Goal: Find specific page/section: Find specific page/section

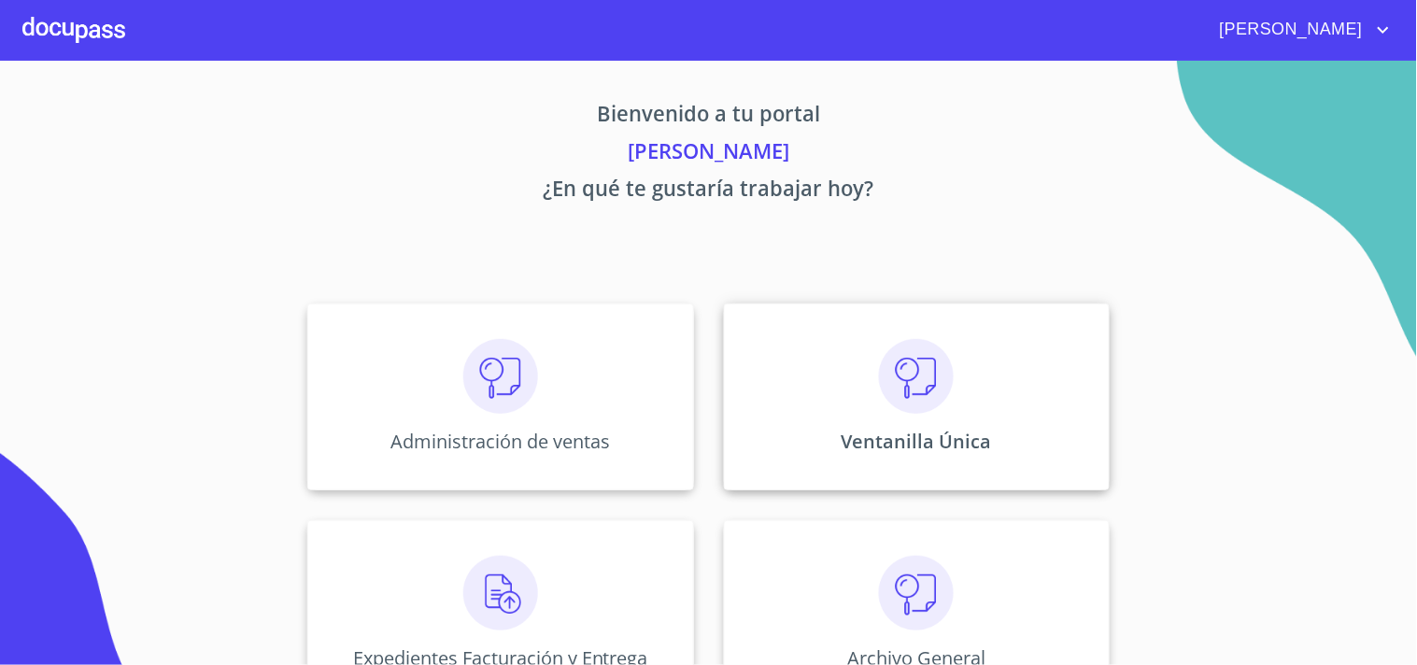
click at [787, 439] on div "Ventanilla Única" at bounding box center [917, 397] width 386 height 187
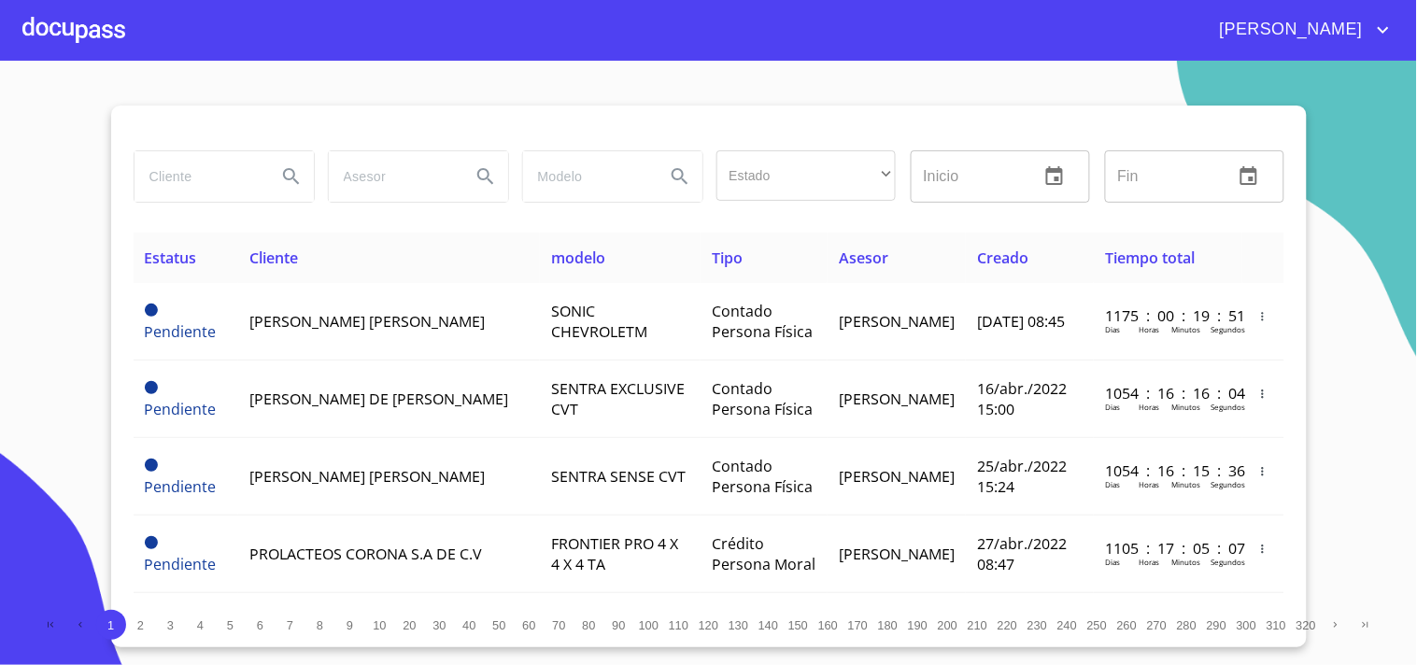
click at [237, 185] on input "search" at bounding box center [198, 176] width 127 height 50
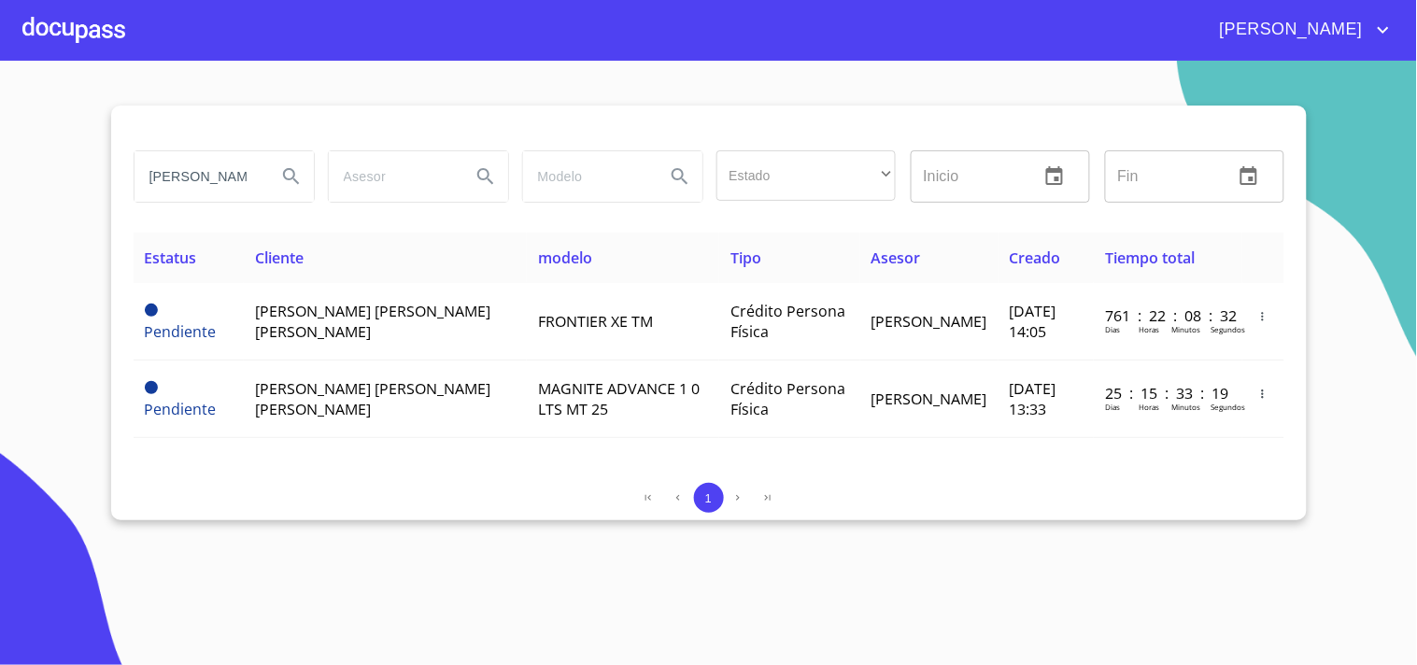
click at [234, 184] on input "[PERSON_NAME]" at bounding box center [198, 176] width 127 height 50
drag, startPoint x: 227, startPoint y: 174, endPoint x: 305, endPoint y: 165, distance: 78.0
click at [305, 165] on div "[PERSON_NAME]" at bounding box center [224, 176] width 179 height 50
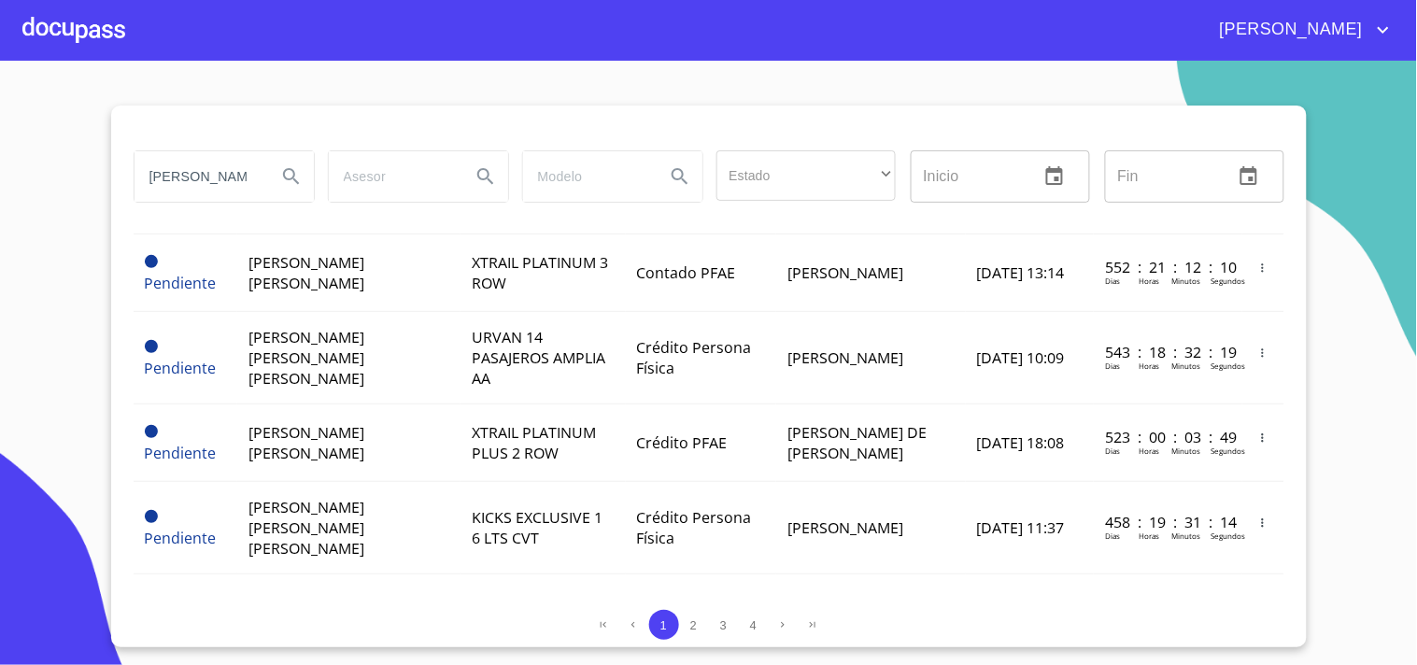
scroll to position [1656, 0]
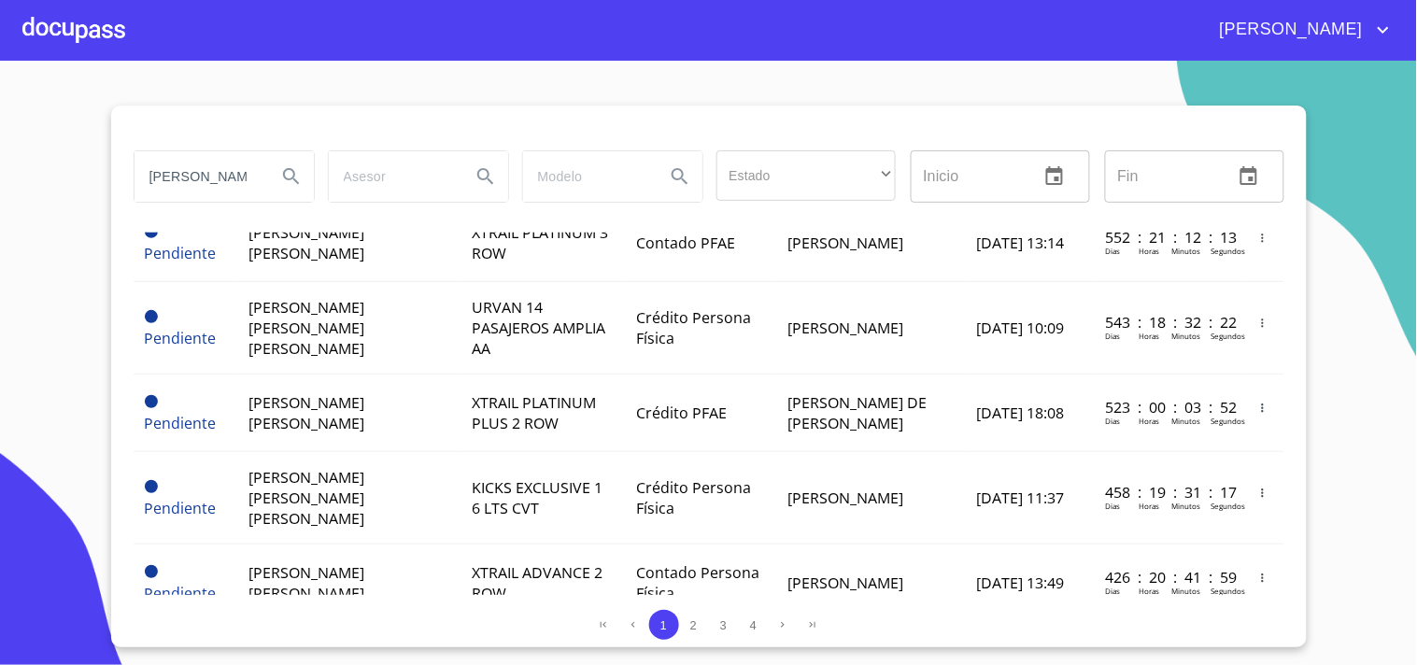
drag, startPoint x: 234, startPoint y: 169, endPoint x: 121, endPoint y: 217, distance: 122.7
click at [131, 208] on div "[PERSON_NAME]" at bounding box center [223, 176] width 194 height 67
type input "[PERSON_NAME]"
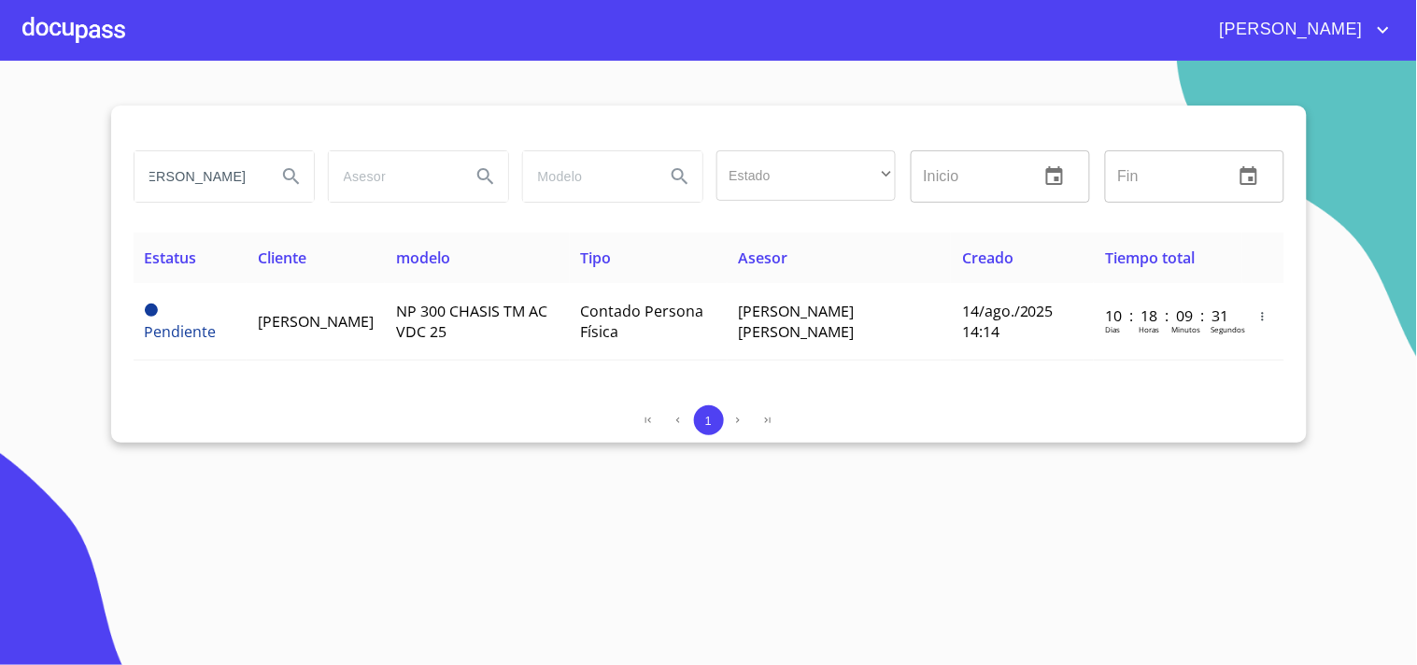
scroll to position [0, 0]
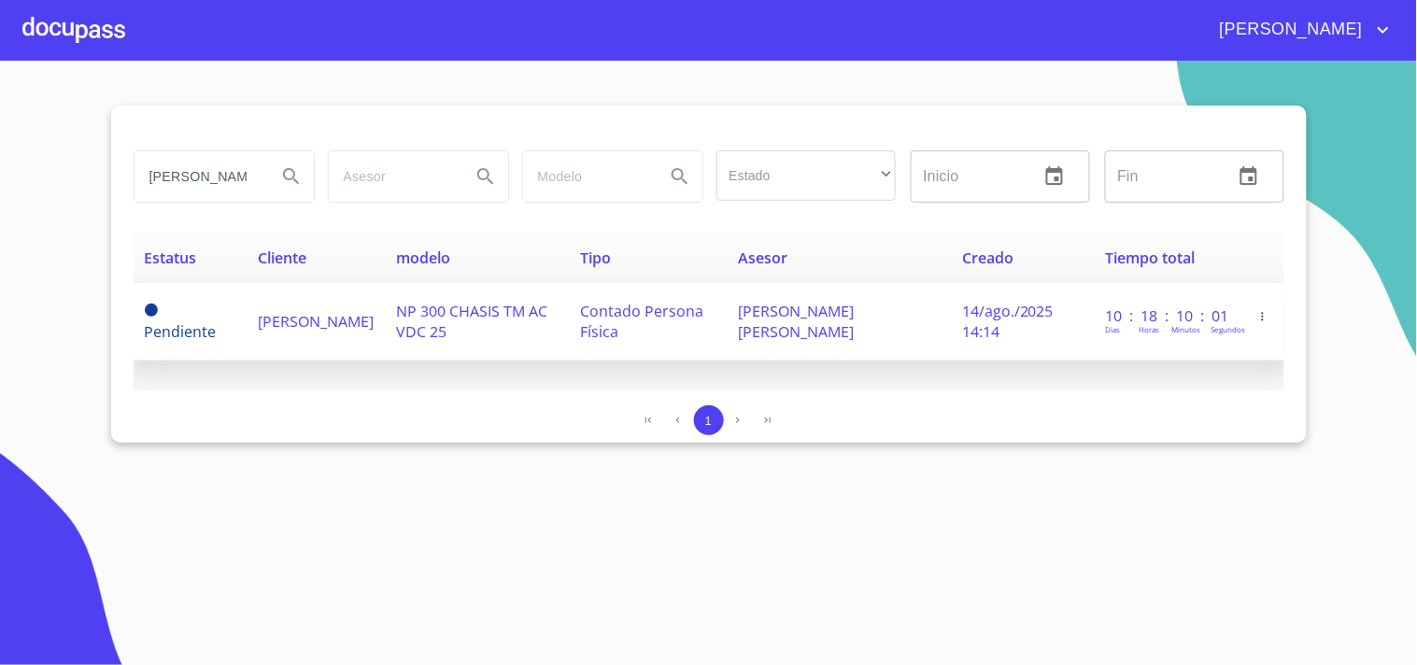
click at [372, 323] on td "[PERSON_NAME]" at bounding box center [316, 322] width 138 height 78
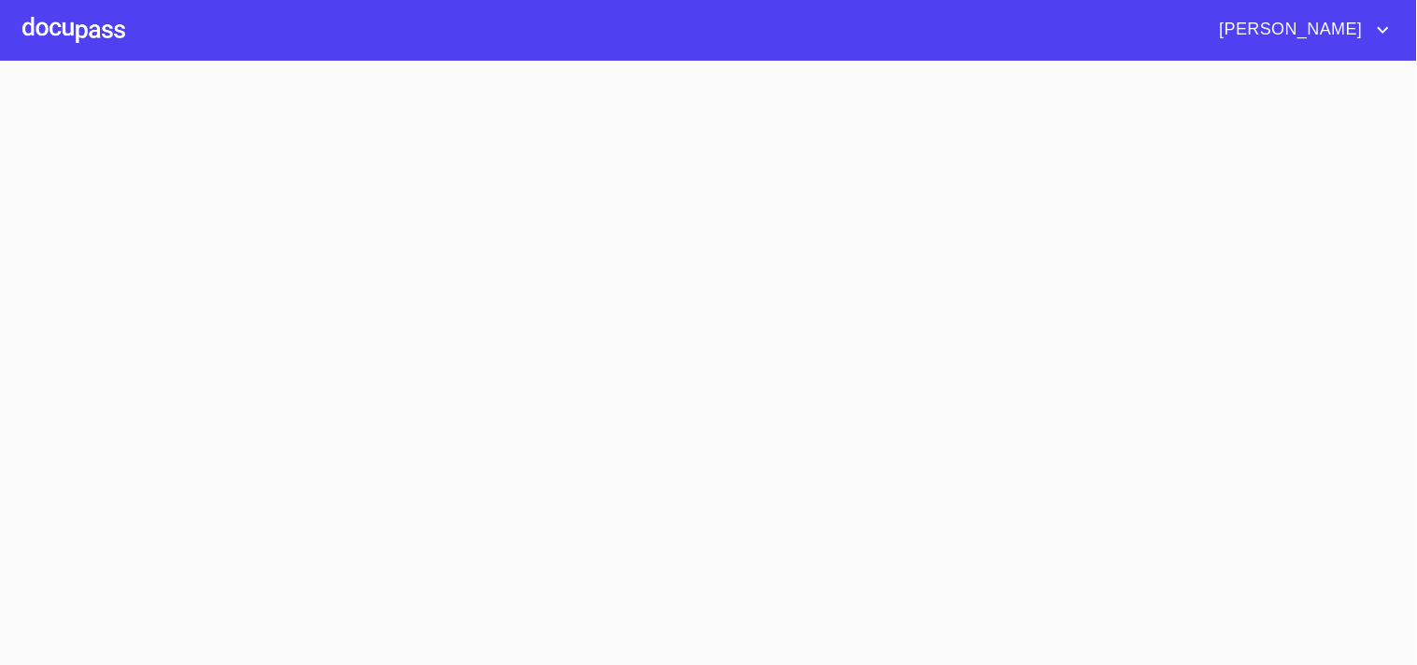
click at [372, 323] on section at bounding box center [708, 363] width 1417 height 604
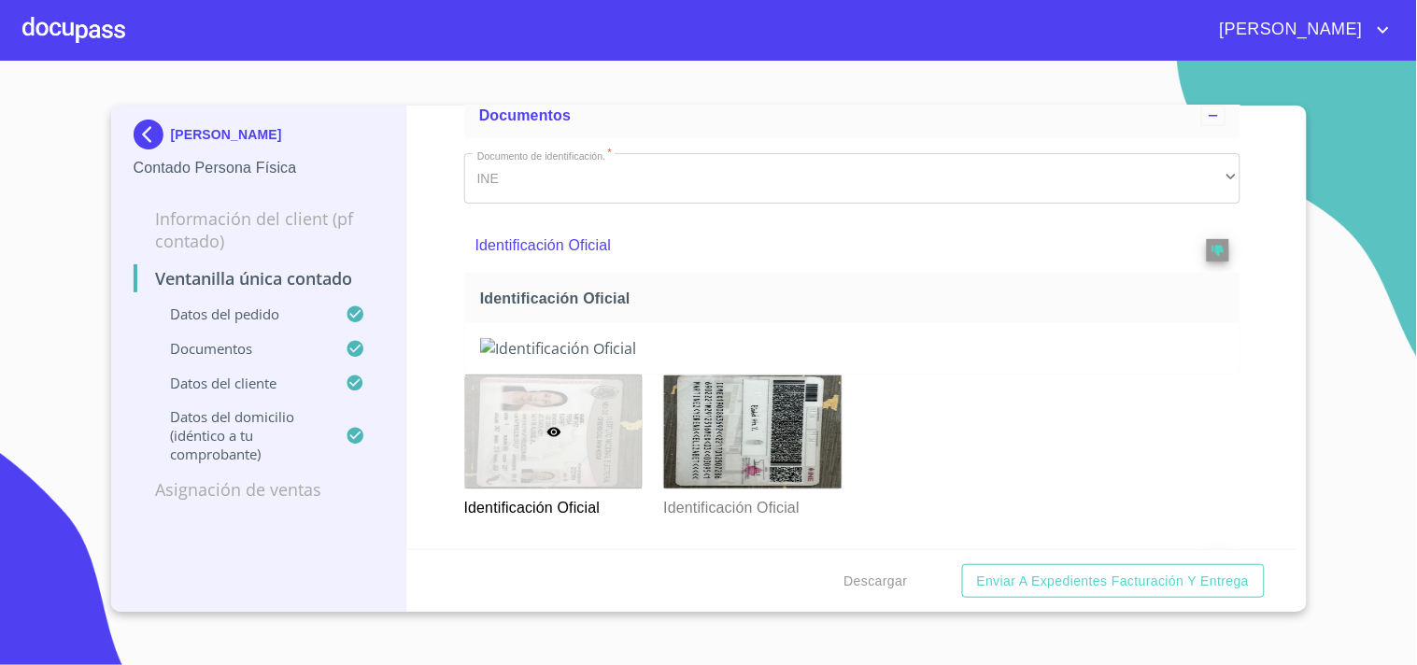
scroll to position [518, 0]
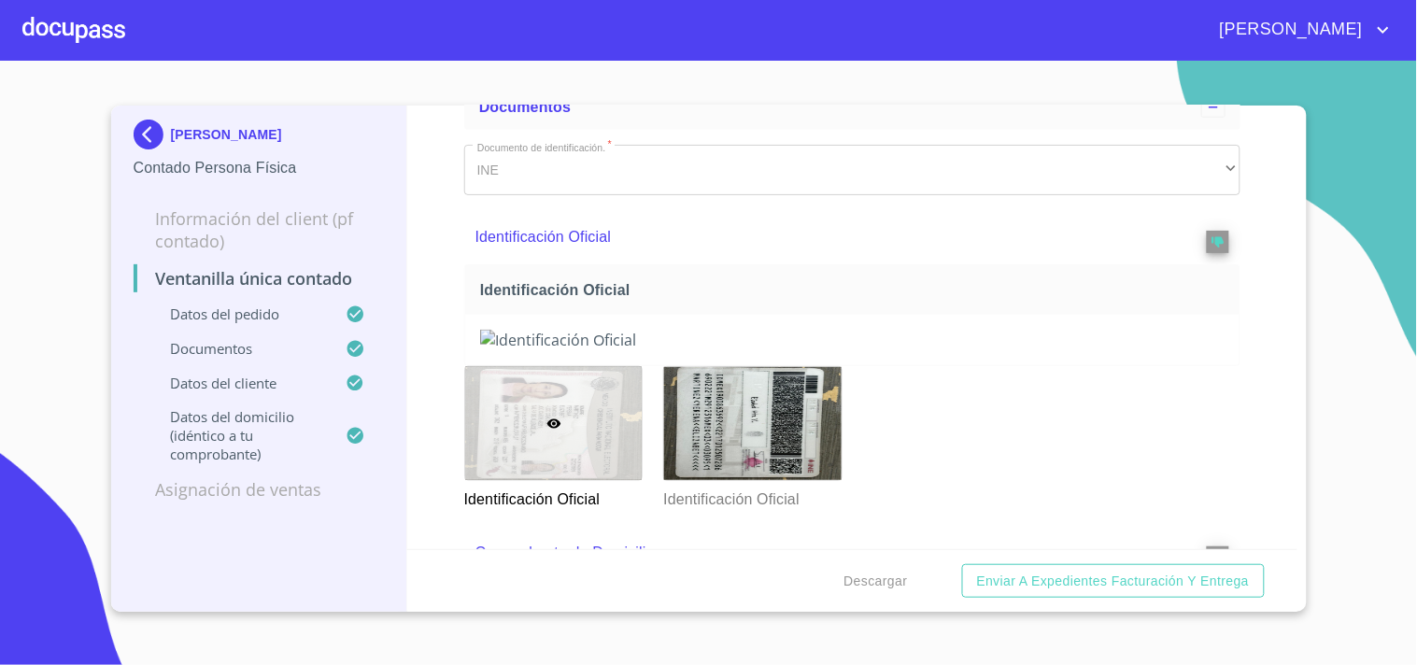
click at [153, 135] on img at bounding box center [152, 135] width 37 height 30
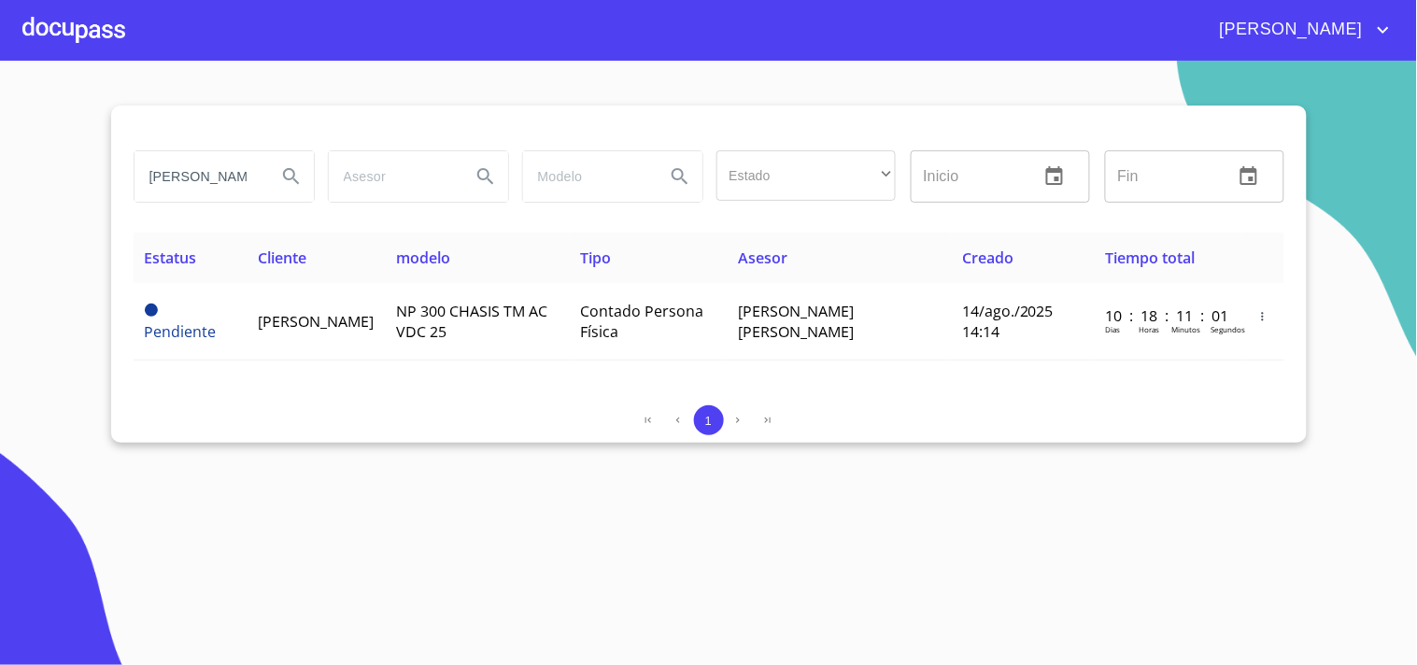
scroll to position [0, 34]
drag, startPoint x: 145, startPoint y: 174, endPoint x: 406, endPoint y: 210, distance: 264.1
click at [406, 210] on div "[PERSON_NAME] Estado ​ ​ Inicio ​ Fin ​" at bounding box center [709, 188] width 1151 height 90
type input "A"
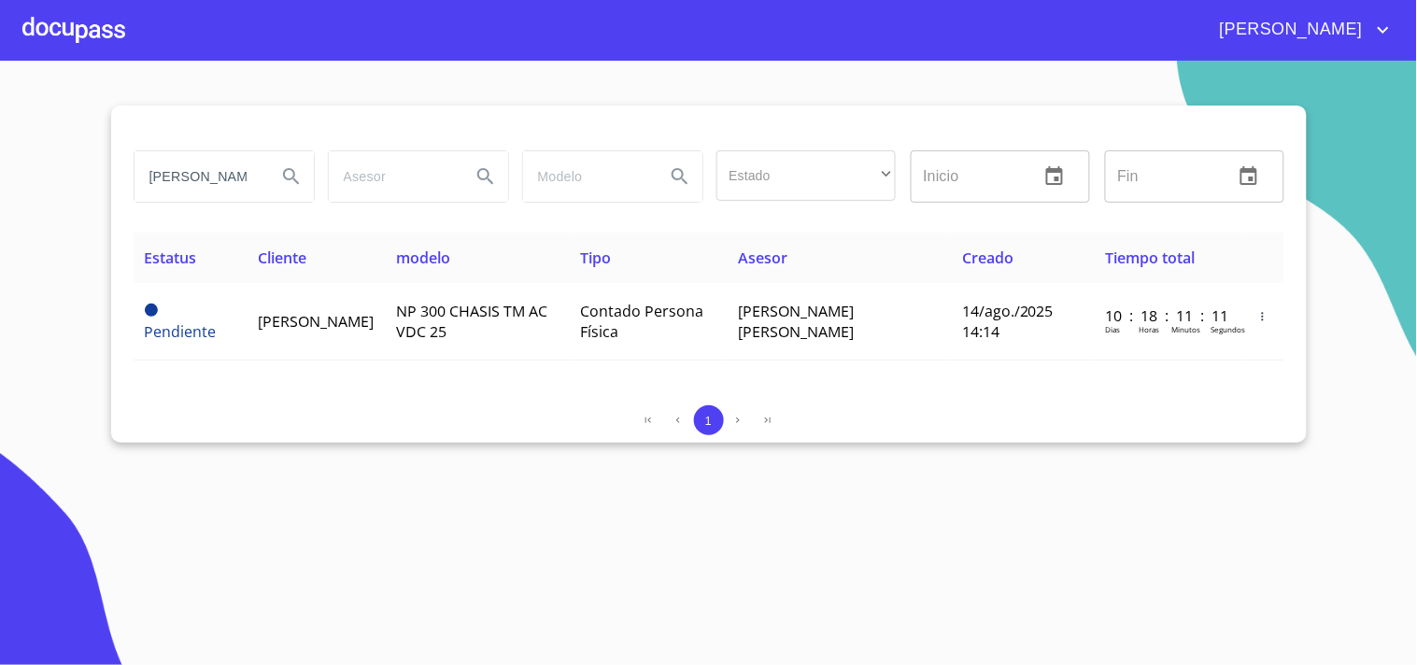
type input "[PERSON_NAME]"
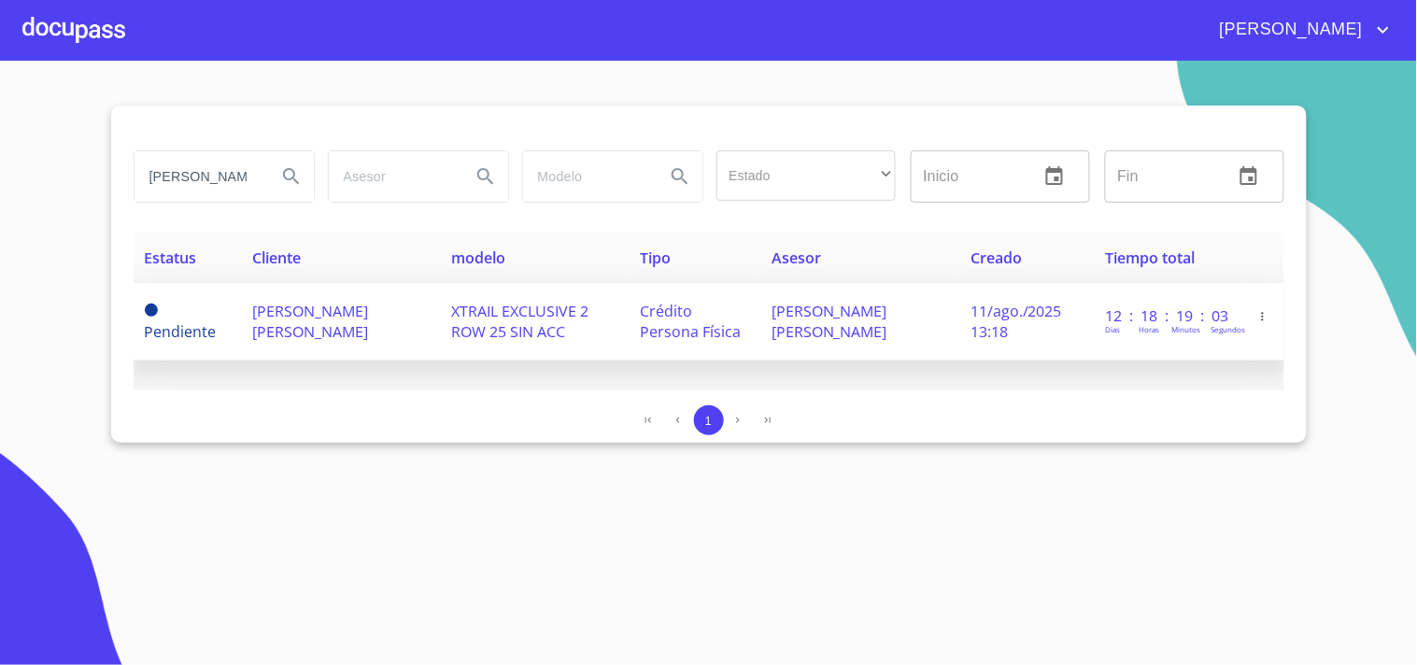
click at [570, 327] on td "XTRAIL EXCLUSIVE 2 ROW 25 SIN ACC" at bounding box center [534, 322] width 189 height 78
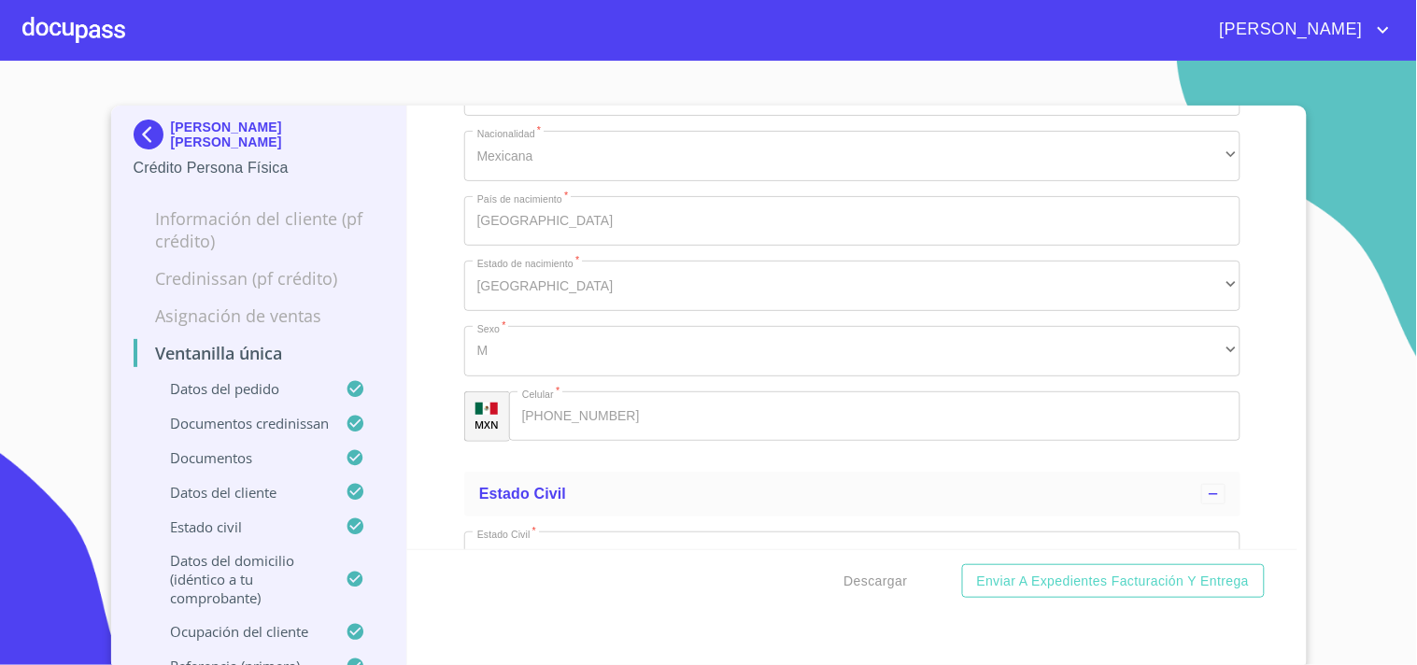
scroll to position [7265, 0]
